Goal: Transaction & Acquisition: Purchase product/service

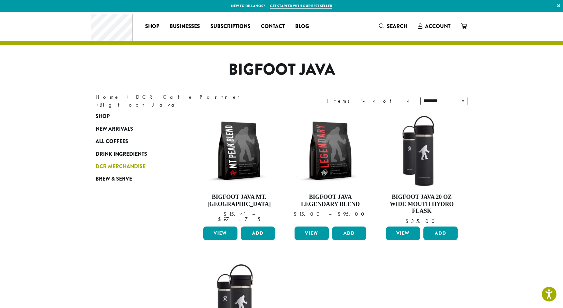
click at [128, 165] on span "DCR Merchandise" at bounding box center [121, 167] width 50 height 8
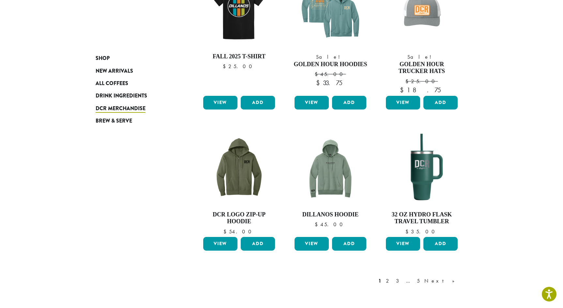
scroll to position [489, 0]
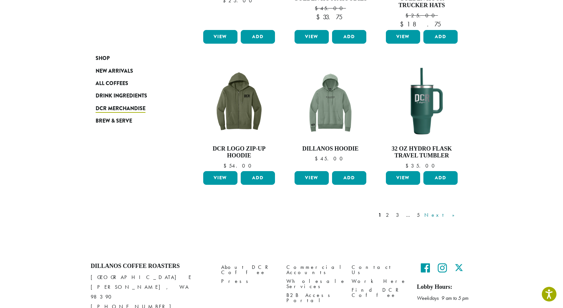
click at [452, 216] on link "Next »" at bounding box center [442, 215] width 38 height 8
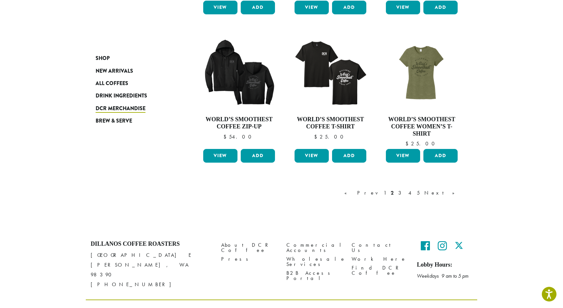
scroll to position [514, 0]
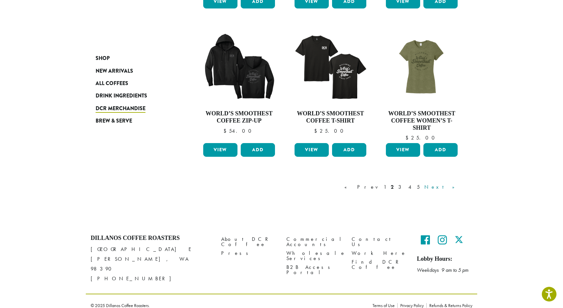
click at [457, 189] on link "Next »" at bounding box center [442, 187] width 38 height 8
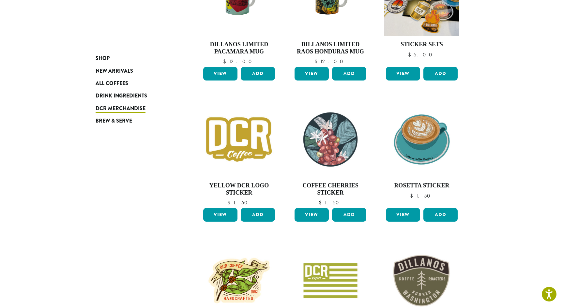
scroll to position [432, 0]
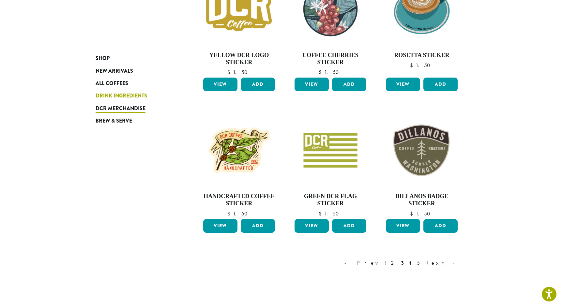
click at [125, 97] on span "Drink Ingredients" at bounding box center [122, 96] width 52 height 8
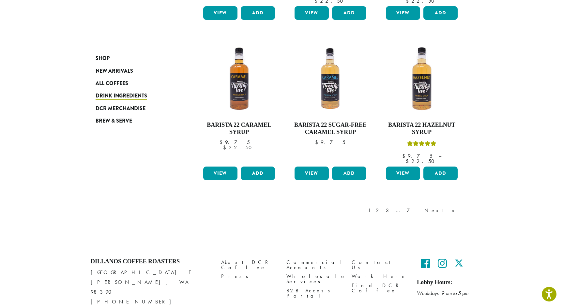
scroll to position [535, 0]
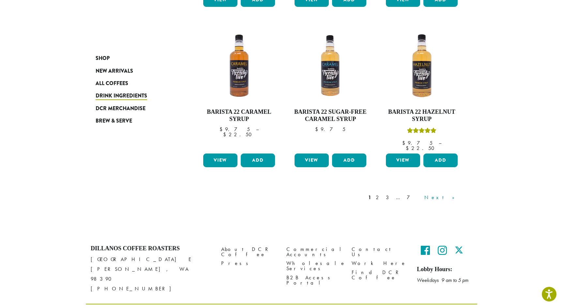
click at [454, 194] on link "Next »" at bounding box center [442, 198] width 38 height 8
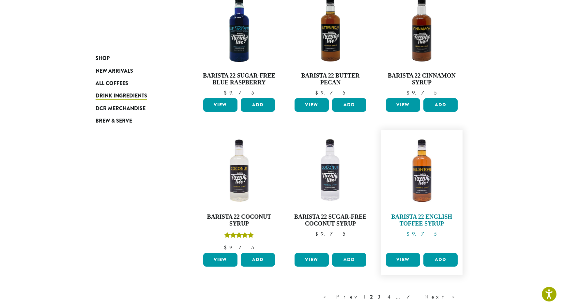
scroll to position [529, 0]
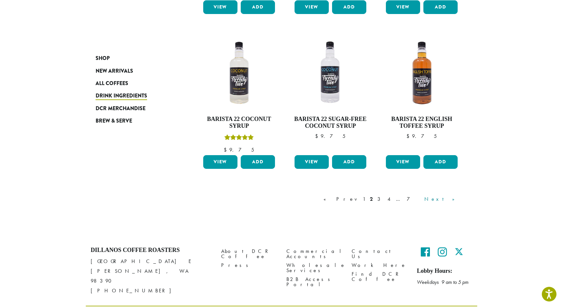
click at [448, 201] on link "Next »" at bounding box center [442, 199] width 38 height 8
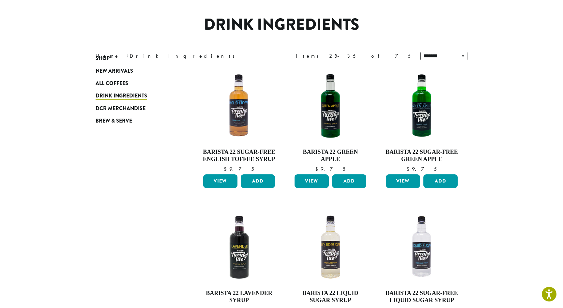
scroll to position [40, 0]
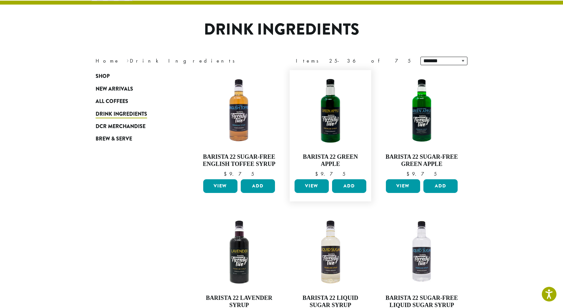
click at [310, 188] on link "View" at bounding box center [312, 186] width 34 height 14
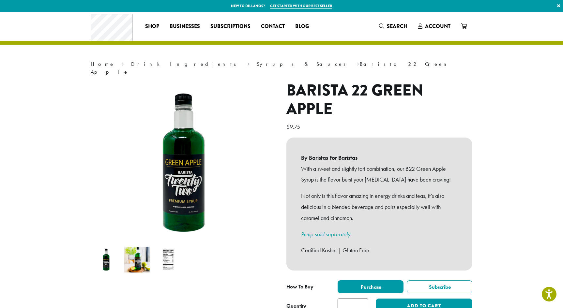
click at [330, 231] on link "Pump sold separately." at bounding box center [326, 235] width 51 height 8
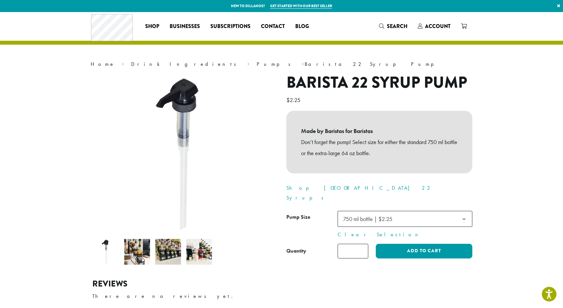
click at [165, 250] on img at bounding box center [168, 252] width 26 height 26
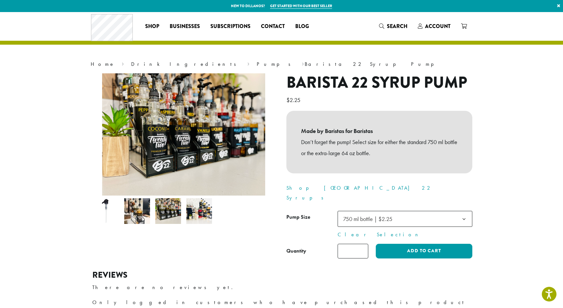
click at [199, 208] on img at bounding box center [199, 211] width 26 height 26
